Goal: Transaction & Acquisition: Register for event/course

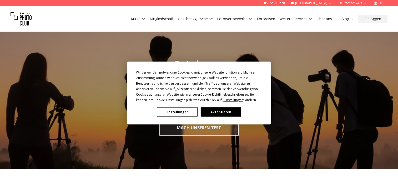
click at [227, 111] on button "Akzeptieren" at bounding box center [221, 112] width 41 height 9
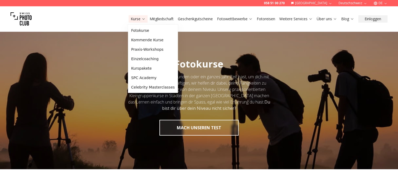
click at [136, 17] on link "Kurse" at bounding box center [138, 18] width 15 height 5
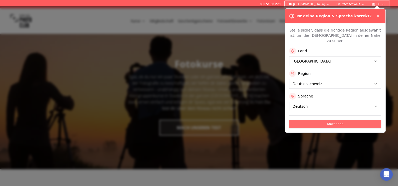
click at [337, 121] on button "Anwenden" at bounding box center [335, 124] width 92 height 8
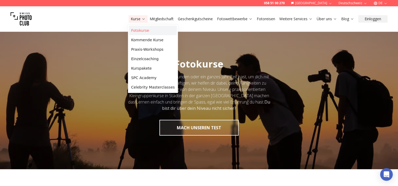
click at [141, 29] on link "Fotokurse" at bounding box center [153, 30] width 48 height 9
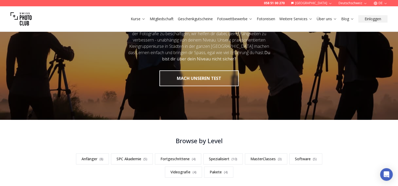
scroll to position [137, 0]
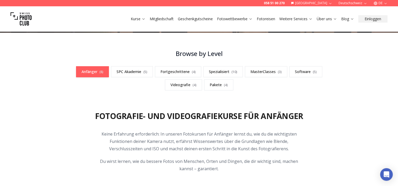
click at [92, 72] on link "Anfänger ( 8 )" at bounding box center [92, 71] width 33 height 11
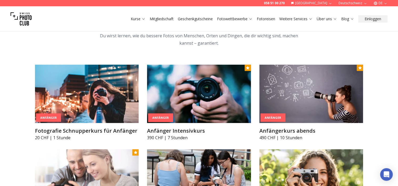
scroll to position [273, 0]
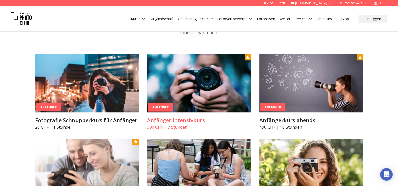
click at [172, 99] on img at bounding box center [199, 83] width 104 height 58
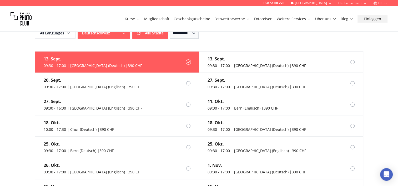
scroll to position [442, 0]
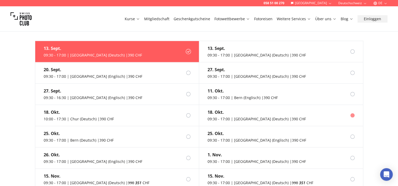
click at [311, 109] on label "[DATE] 09:30 - 17:00 | [GEOGRAPHIC_DATA] (Deutsch) | 390 CHF" at bounding box center [281, 115] width 164 height 21
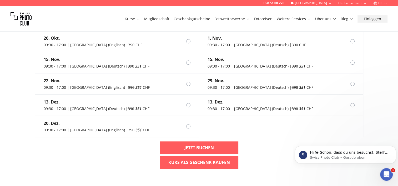
scroll to position [0, 0]
